Goal: Check status: Check status

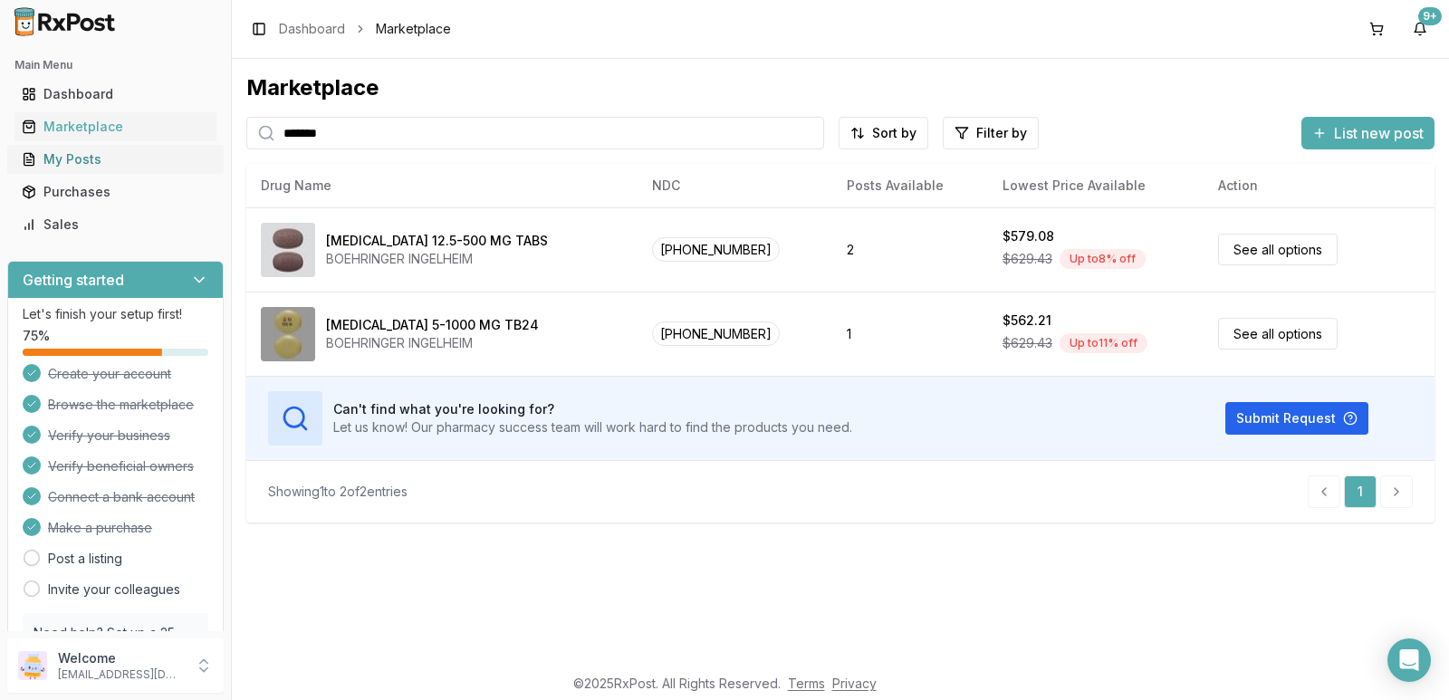
click at [130, 157] on div "My Posts" at bounding box center [115, 159] width 187 height 18
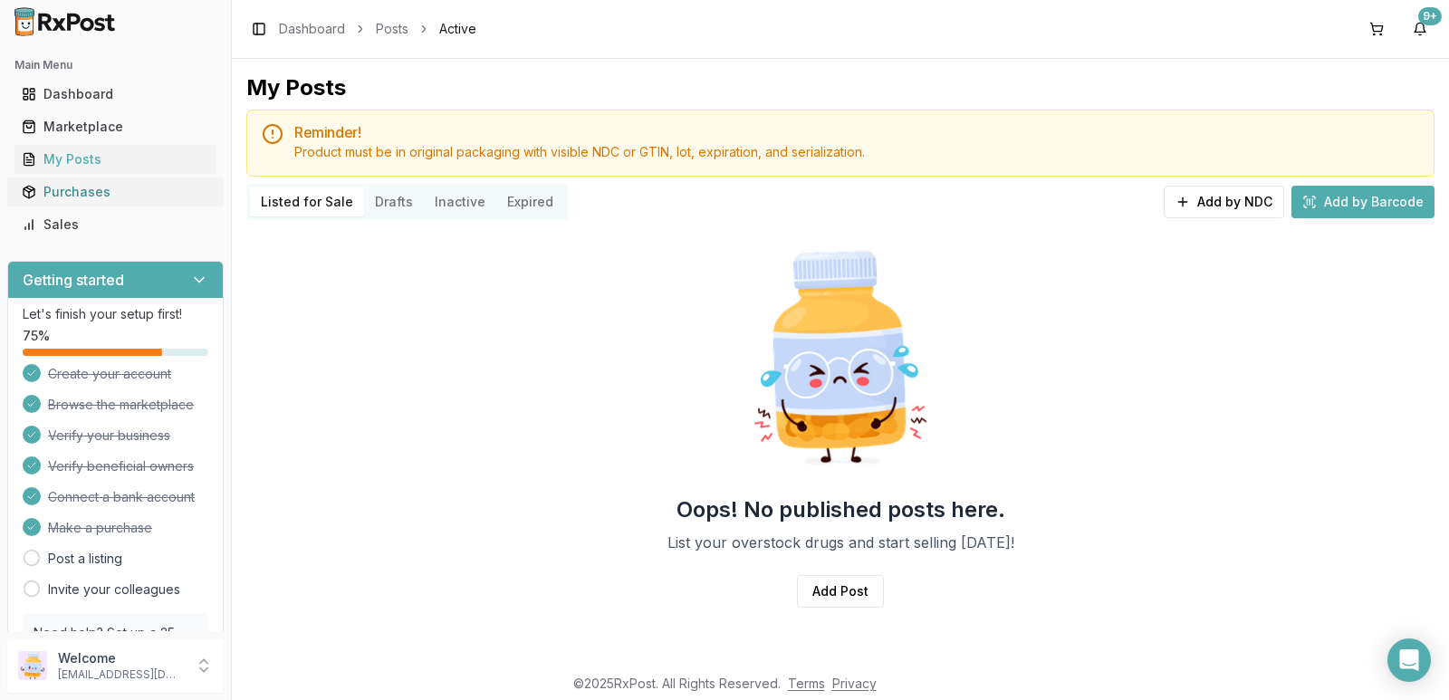
click at [98, 187] on div "Purchases" at bounding box center [115, 192] width 187 height 18
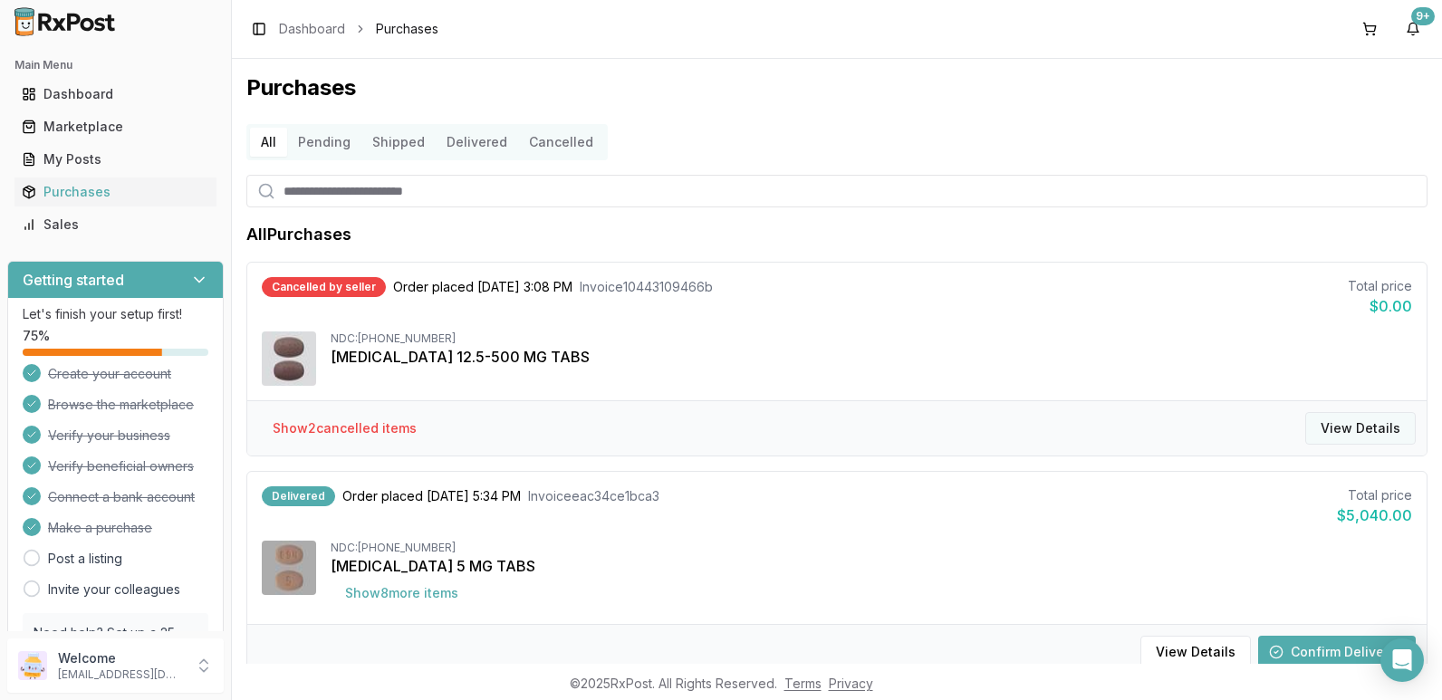
click at [1333, 422] on button "View Details" at bounding box center [1360, 428] width 110 height 33
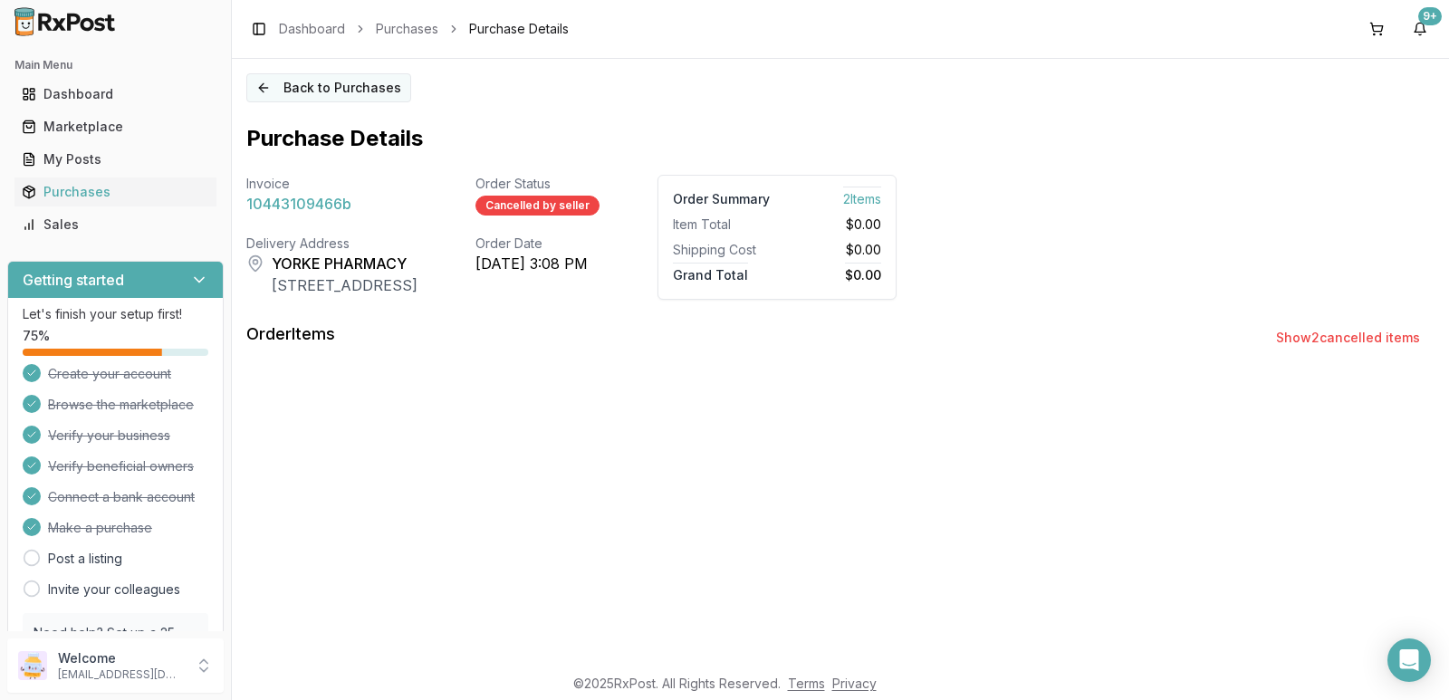
click at [293, 86] on button "Back to Purchases" at bounding box center [328, 87] width 165 height 29
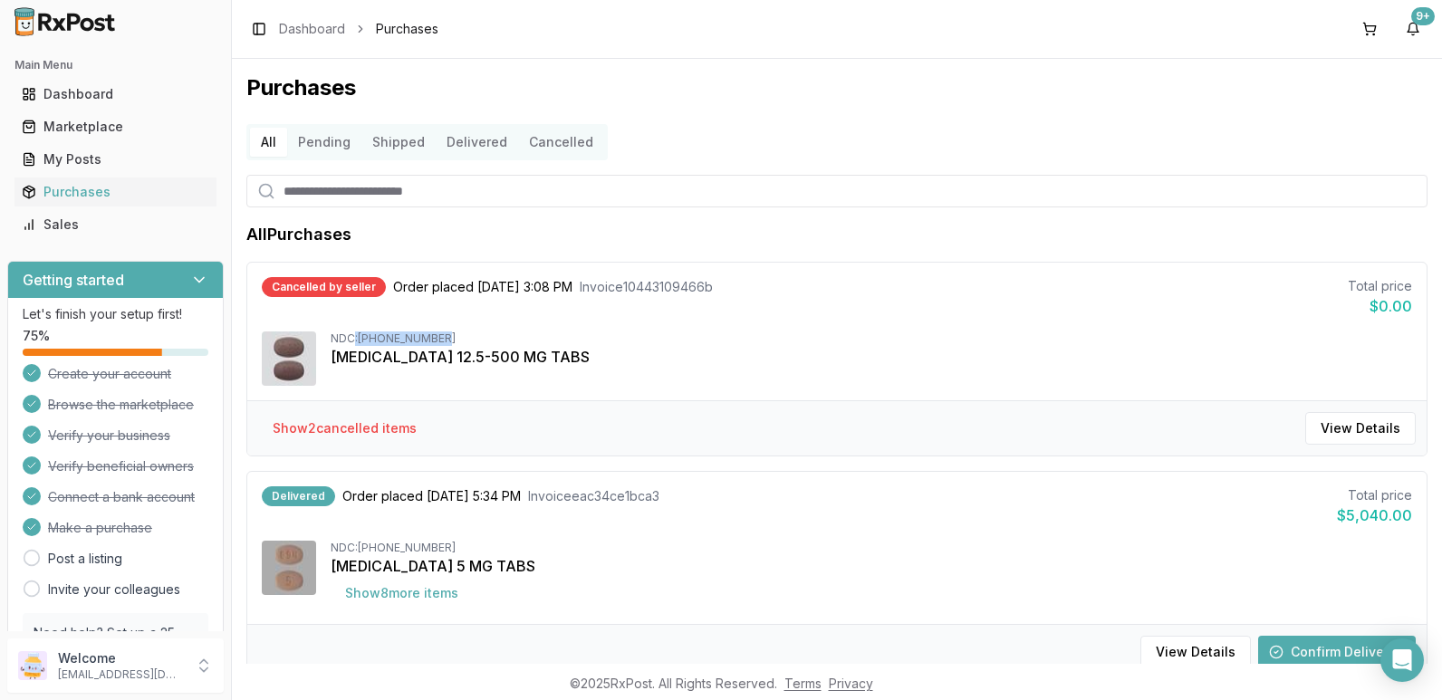
drag, startPoint x: 446, startPoint y: 336, endPoint x: 356, endPoint y: 332, distance: 90.6
click at [356, 332] on div "NDC: [PHONE_NUMBER]" at bounding box center [871, 338] width 1081 height 14
click at [369, 343] on div "NDC: [PHONE_NUMBER]" at bounding box center [871, 338] width 1081 height 14
drag, startPoint x: 480, startPoint y: 332, endPoint x: 360, endPoint y: 345, distance: 120.2
click at [360, 345] on div "NDC: [PHONE_NUMBER]" at bounding box center [871, 338] width 1081 height 14
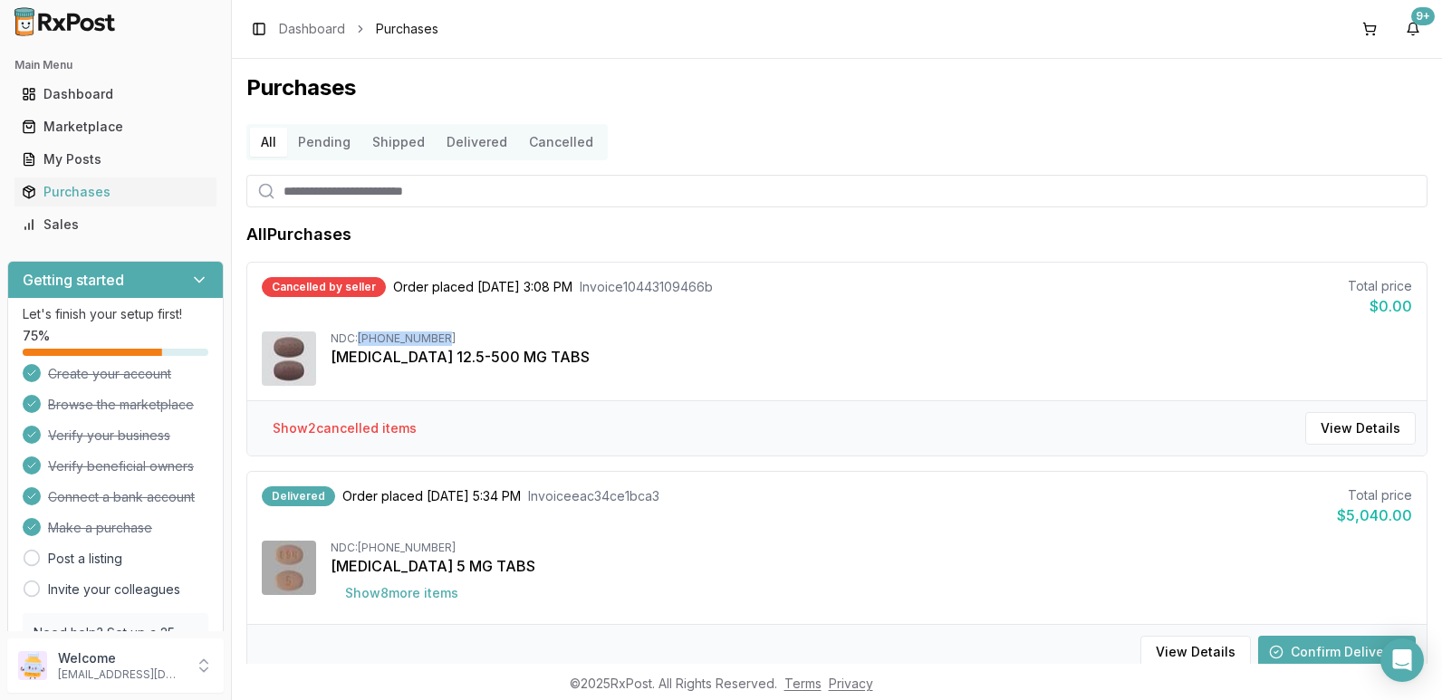
copy div "[PHONE_NUMBER]"
click at [537, 206] on input "search" at bounding box center [836, 191] width 1181 height 33
type input "***"
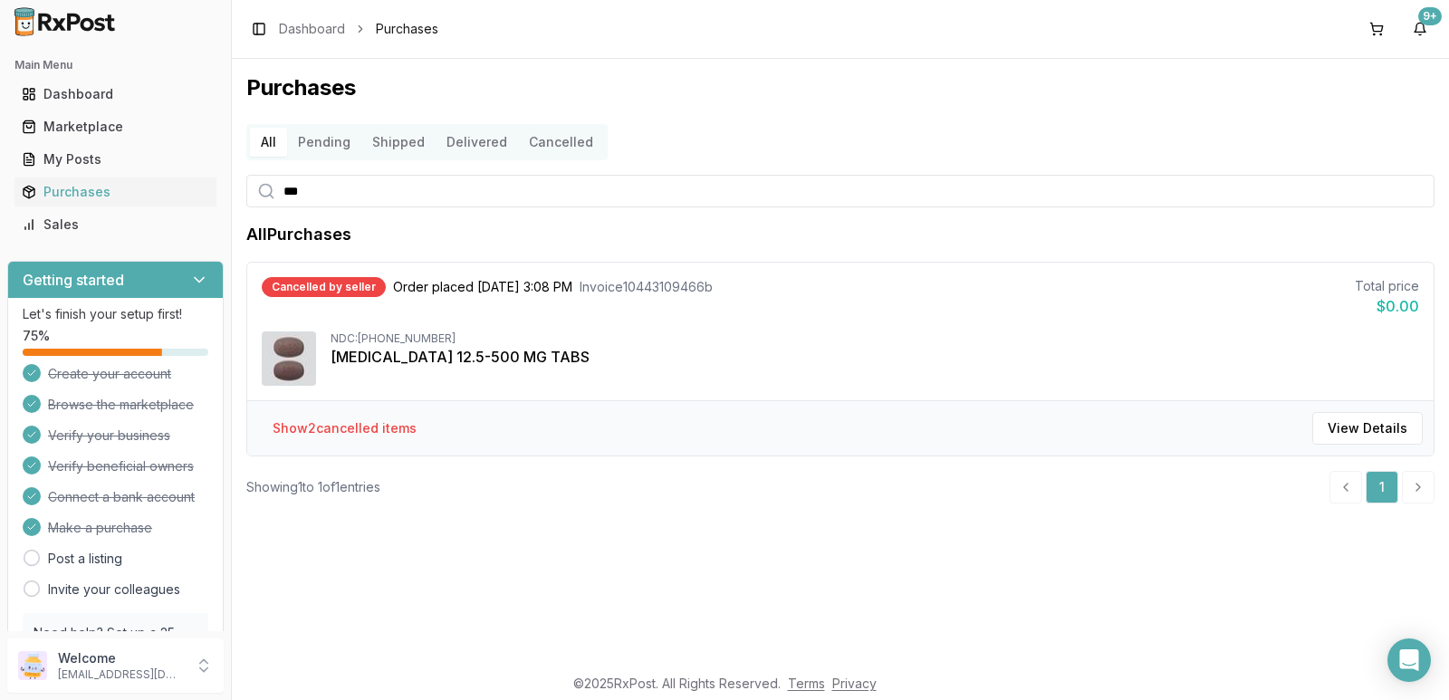
click at [423, 350] on div "[MEDICAL_DATA] 12.5-500 MG TABS" at bounding box center [875, 357] width 1089 height 22
